Goal: Navigation & Orientation: Find specific page/section

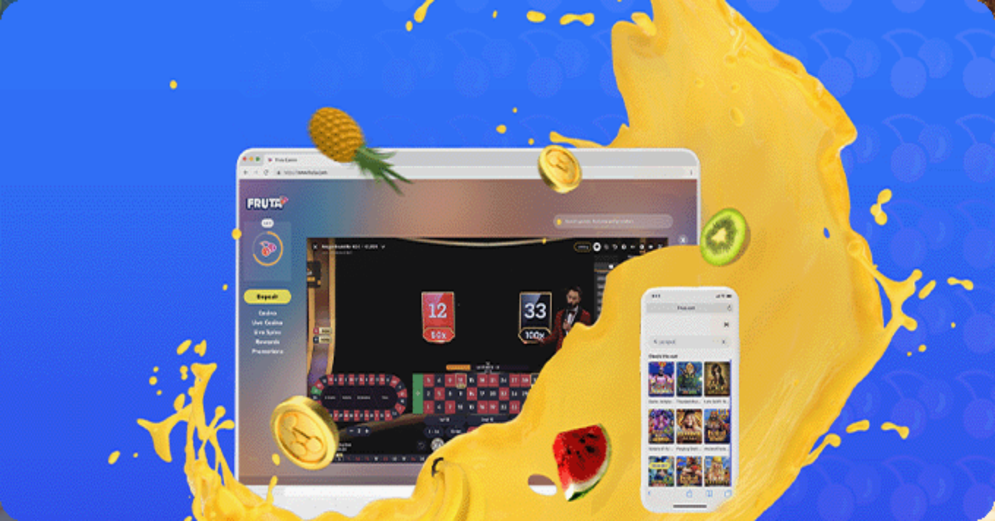
click at [90, 45] on button "Kirjaudu" at bounding box center [74, 38] width 35 height 11
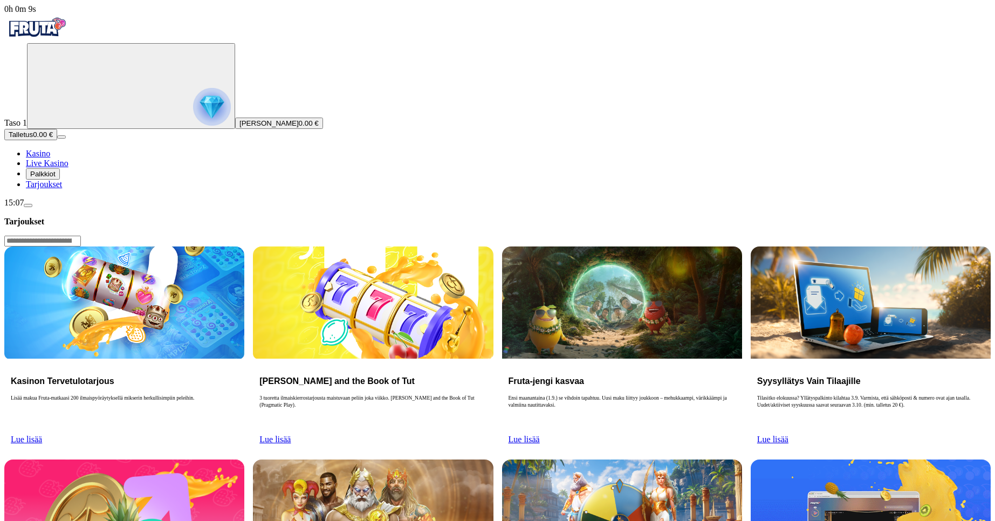
click at [291, 435] on span "Lue lisää" at bounding box center [274, 439] width 31 height 9
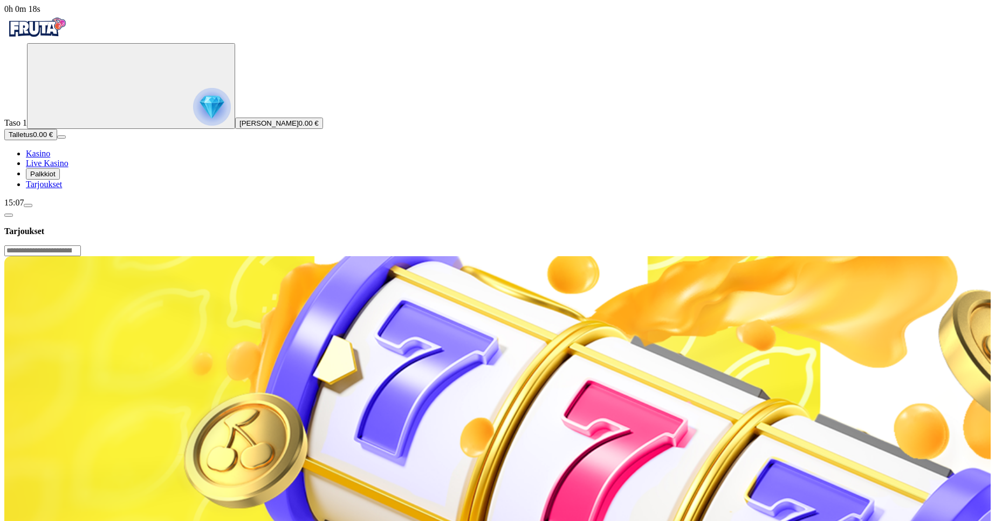
click at [56, 178] on span "Palkkiot" at bounding box center [42, 174] width 25 height 8
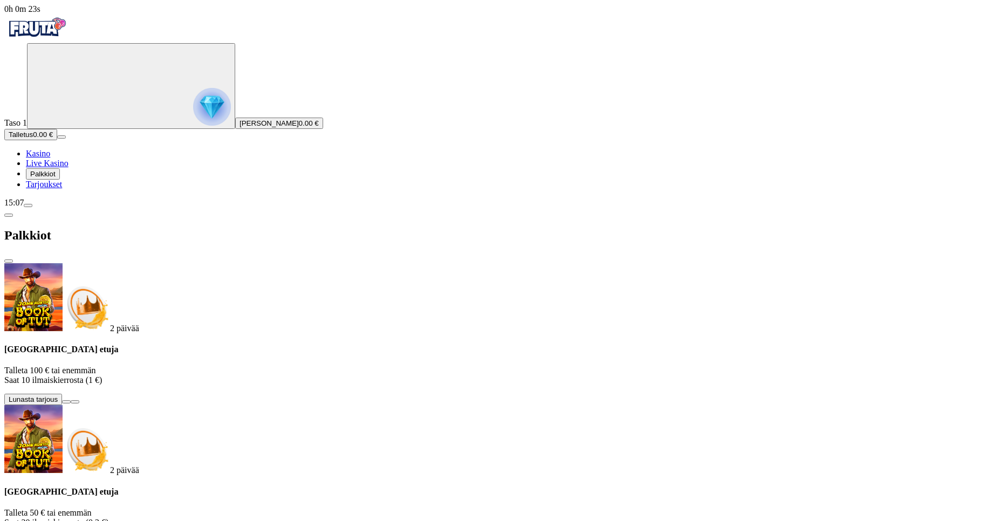
click at [80, 189] on div "Taso 1 [PERSON_NAME] 0.00 € Talletus 0.00 € Kasino Live Kasino Palkkiot Tarjouk…" at bounding box center [498, 116] width 989 height 146
click at [62, 189] on span "Tarjoukset" at bounding box center [44, 184] width 36 height 9
